Goal: Find specific page/section: Find specific page/section

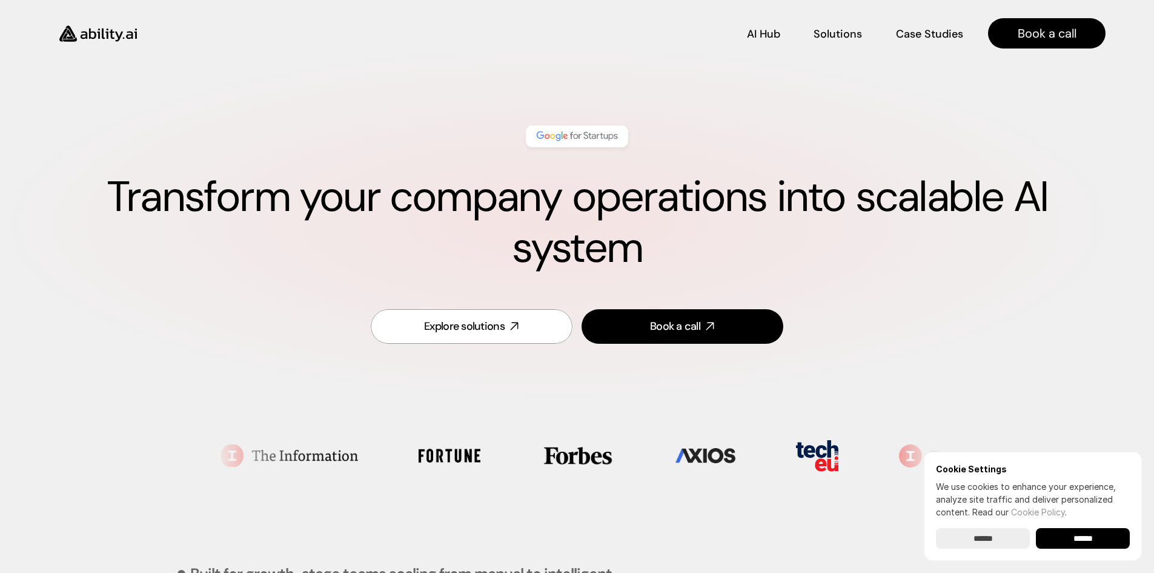
click at [1058, 541] on input "******" at bounding box center [1083, 538] width 94 height 21
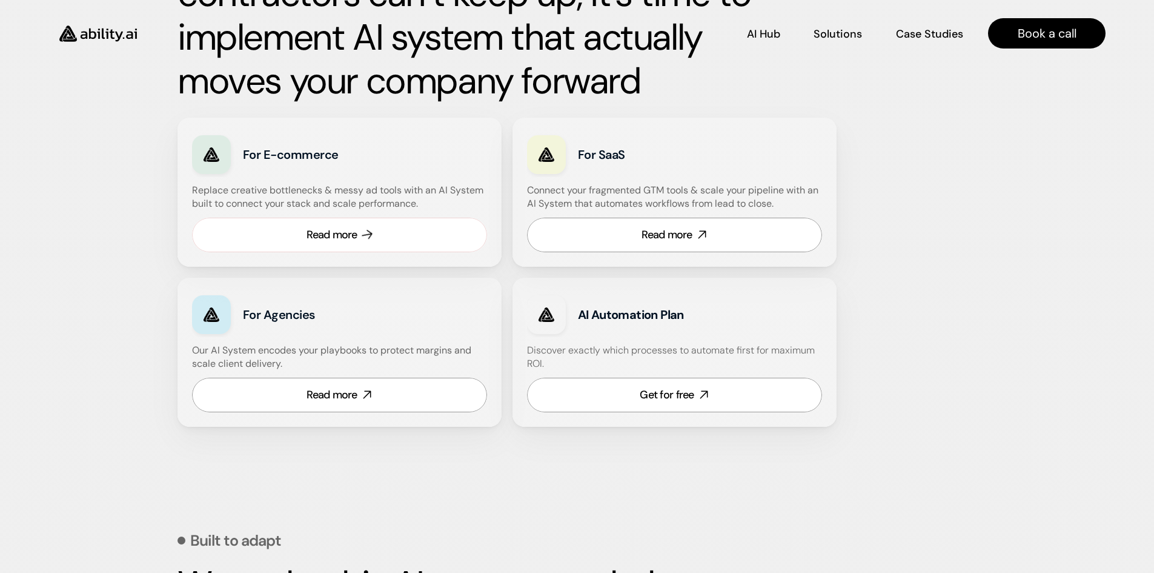
scroll to position [666, 0]
click at [376, 225] on link "Read more" at bounding box center [339, 235] width 295 height 35
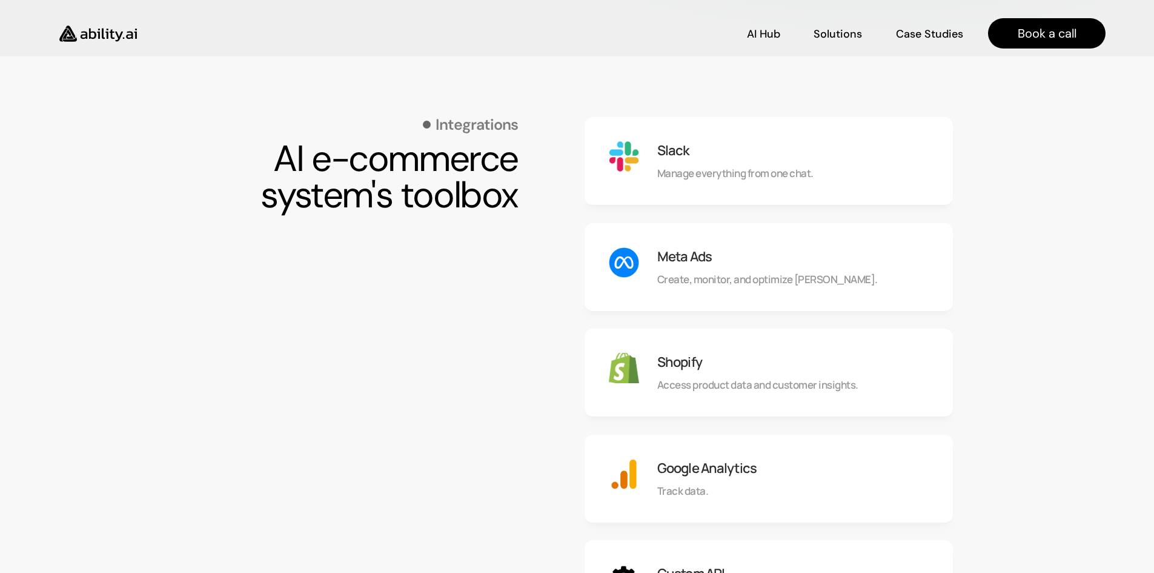
scroll to position [1030, 0]
click at [669, 248] on h3 "Meta Ads" at bounding box center [684, 257] width 55 height 19
click at [644, 267] on div "Meta Ads Create, monitor, and optimize [PERSON_NAME]." at bounding box center [769, 268] width 368 height 88
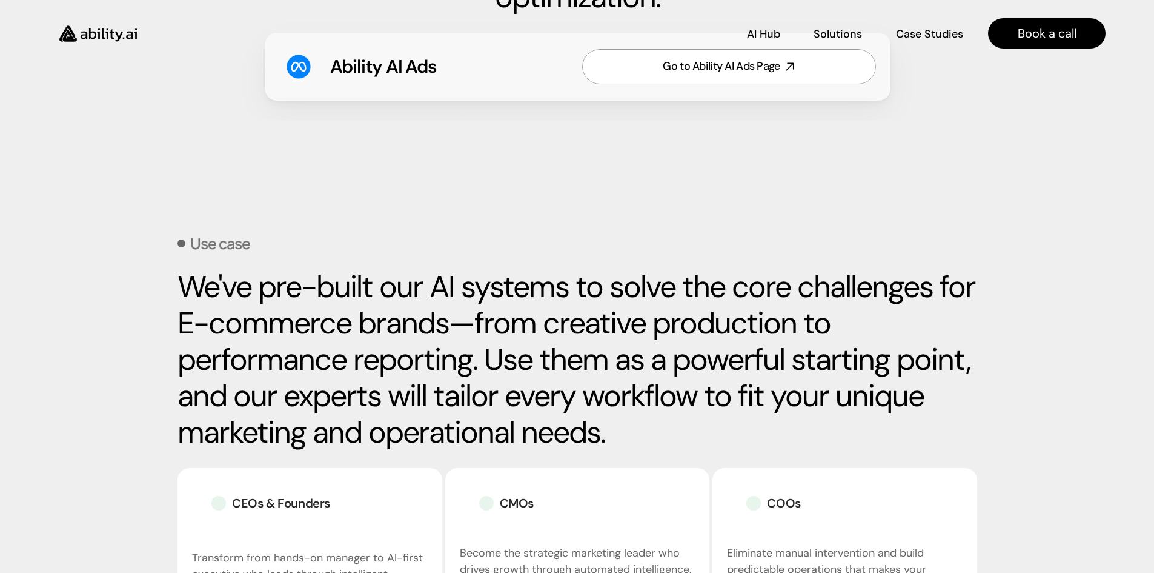
scroll to position [1999, 0]
click at [756, 74] on div "Go to Ability AI Ads Page" at bounding box center [721, 66] width 117 height 15
